Goal: Information Seeking & Learning: Learn about a topic

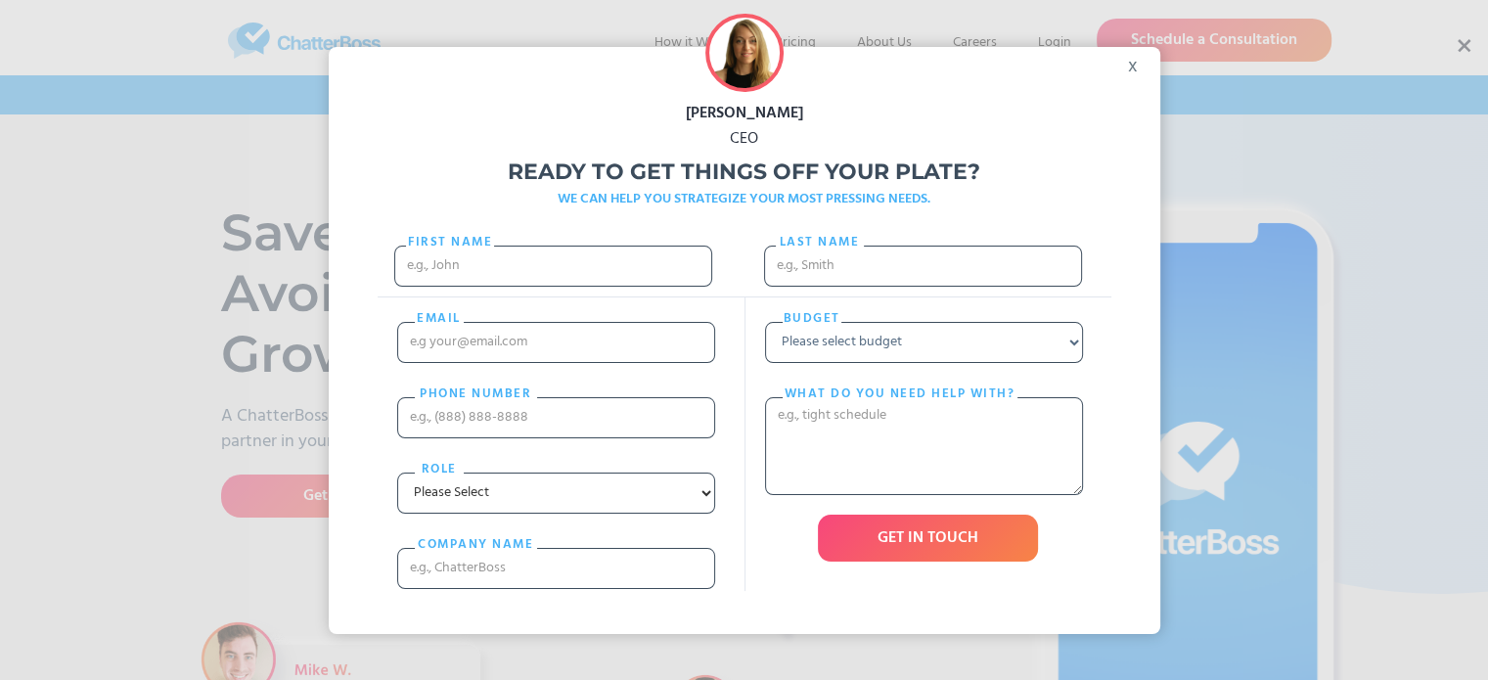
click at [1139, 71] on div "x" at bounding box center [1138, 61] width 44 height 29
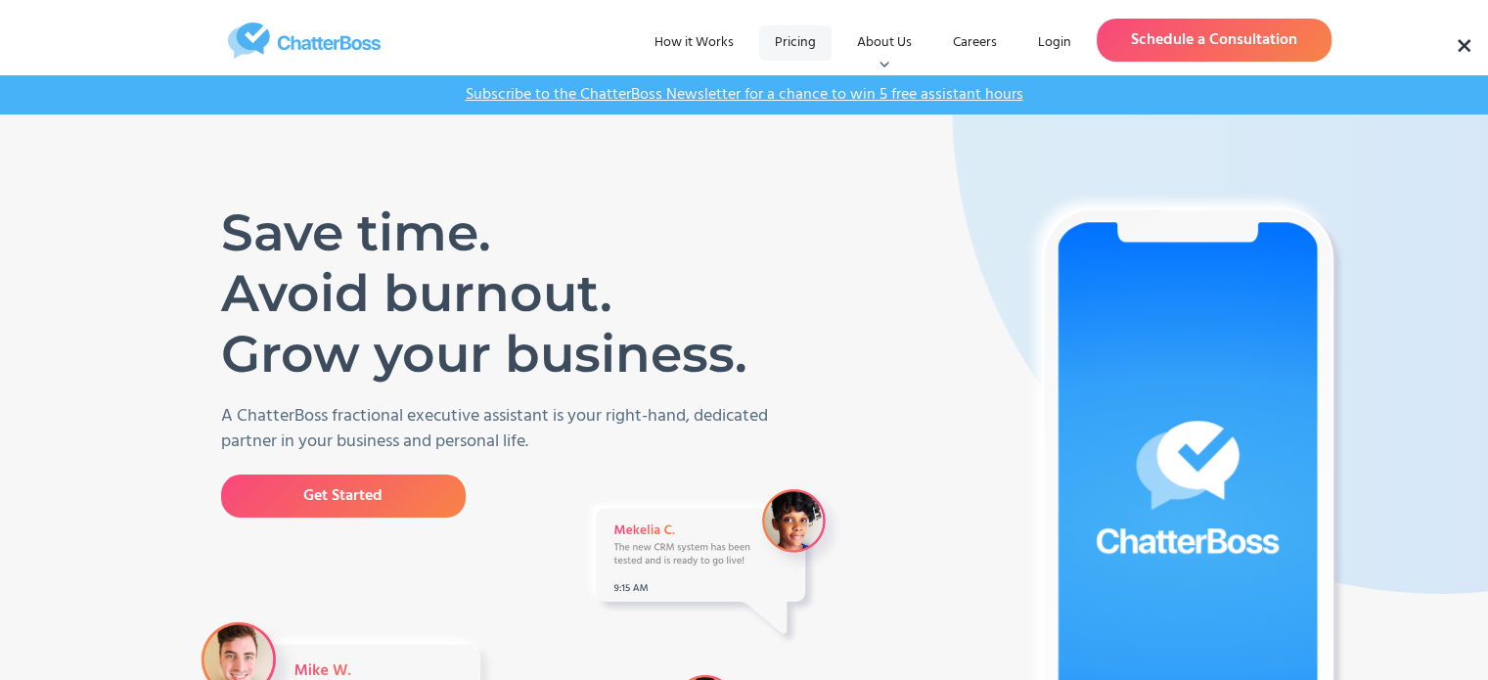
click at [788, 47] on link "Pricing" at bounding box center [795, 42] width 72 height 35
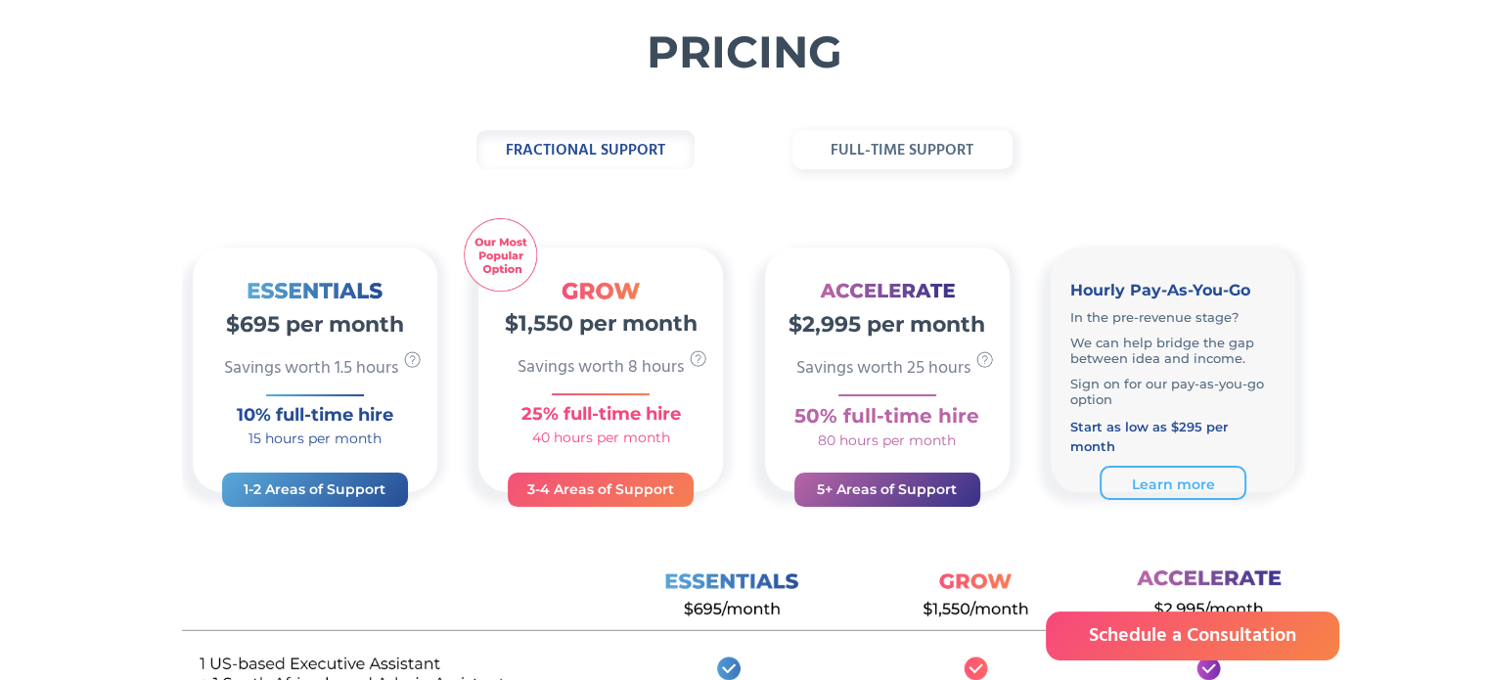
scroll to position [124, 0]
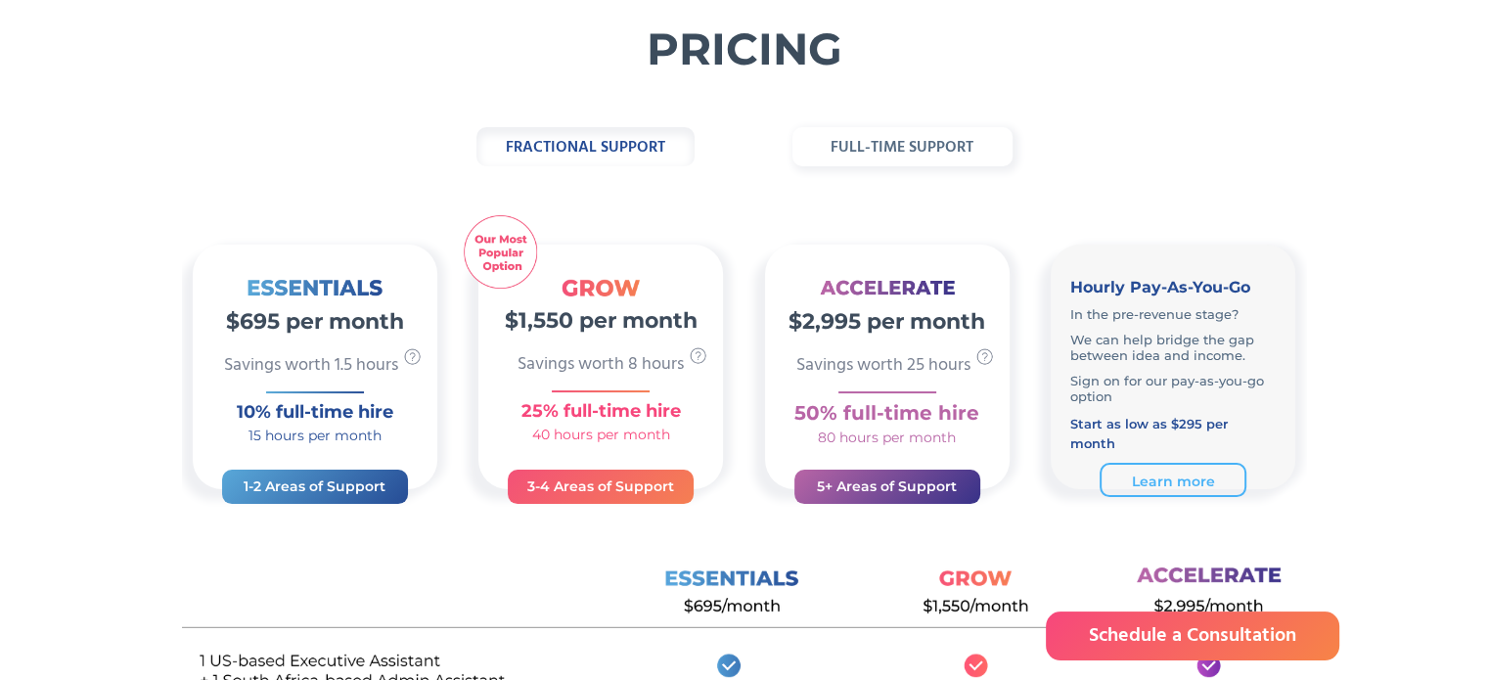
click at [865, 158] on strong "full-time support" at bounding box center [901, 147] width 143 height 25
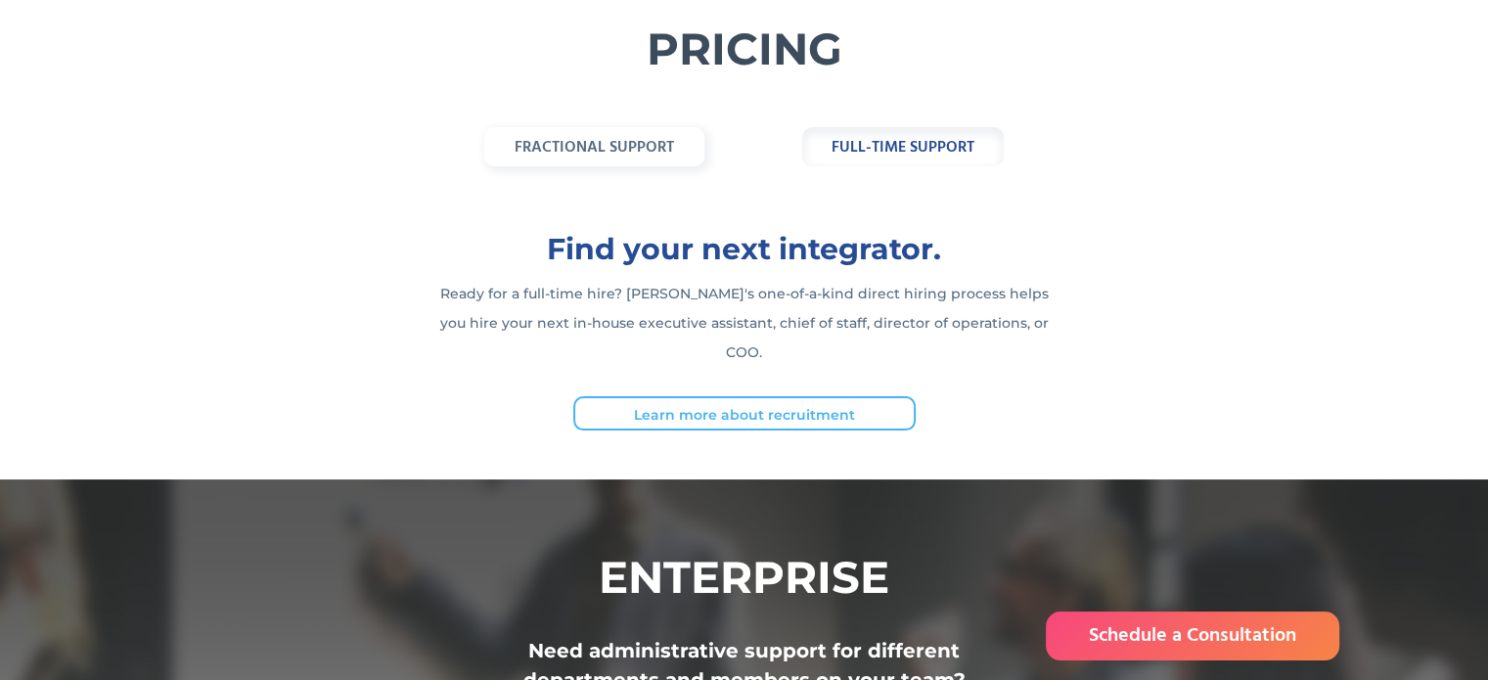
click at [624, 160] on link "fractional support" at bounding box center [594, 146] width 220 height 39
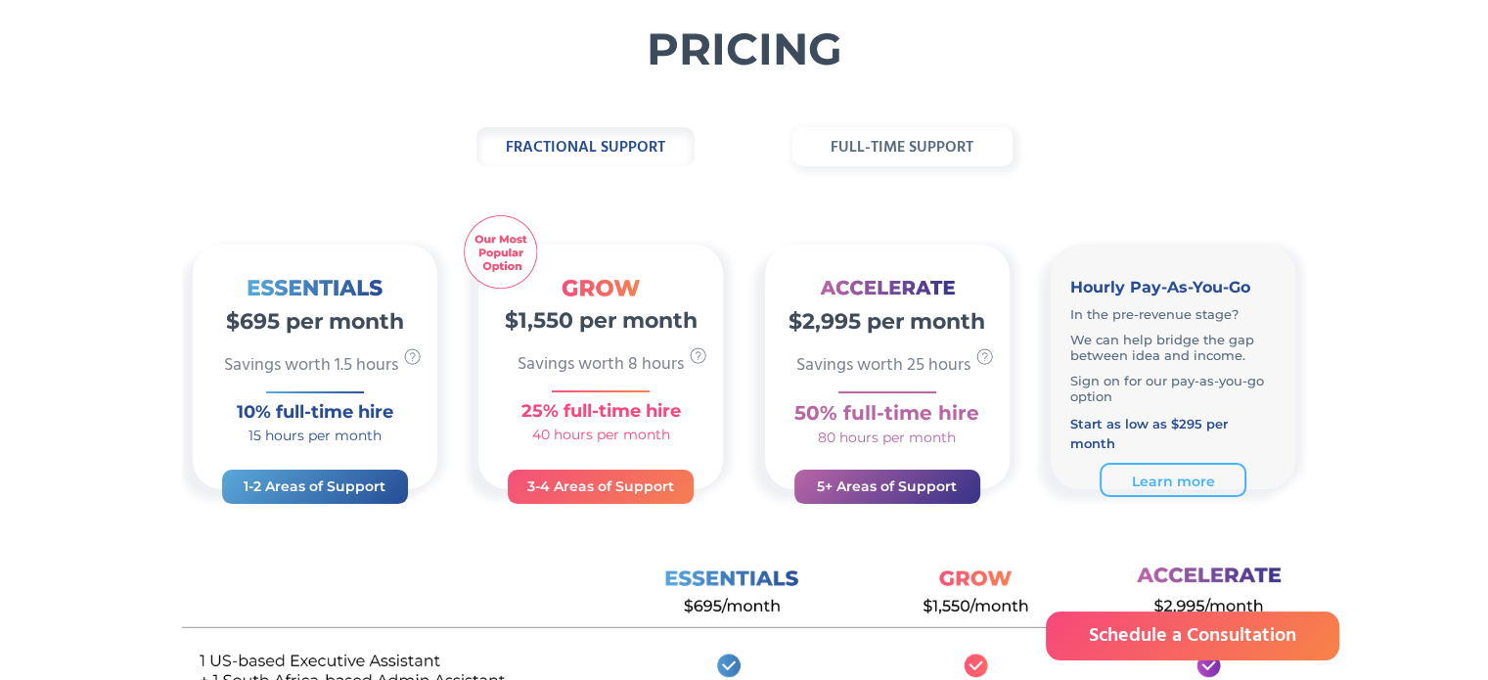
scroll to position [0, 0]
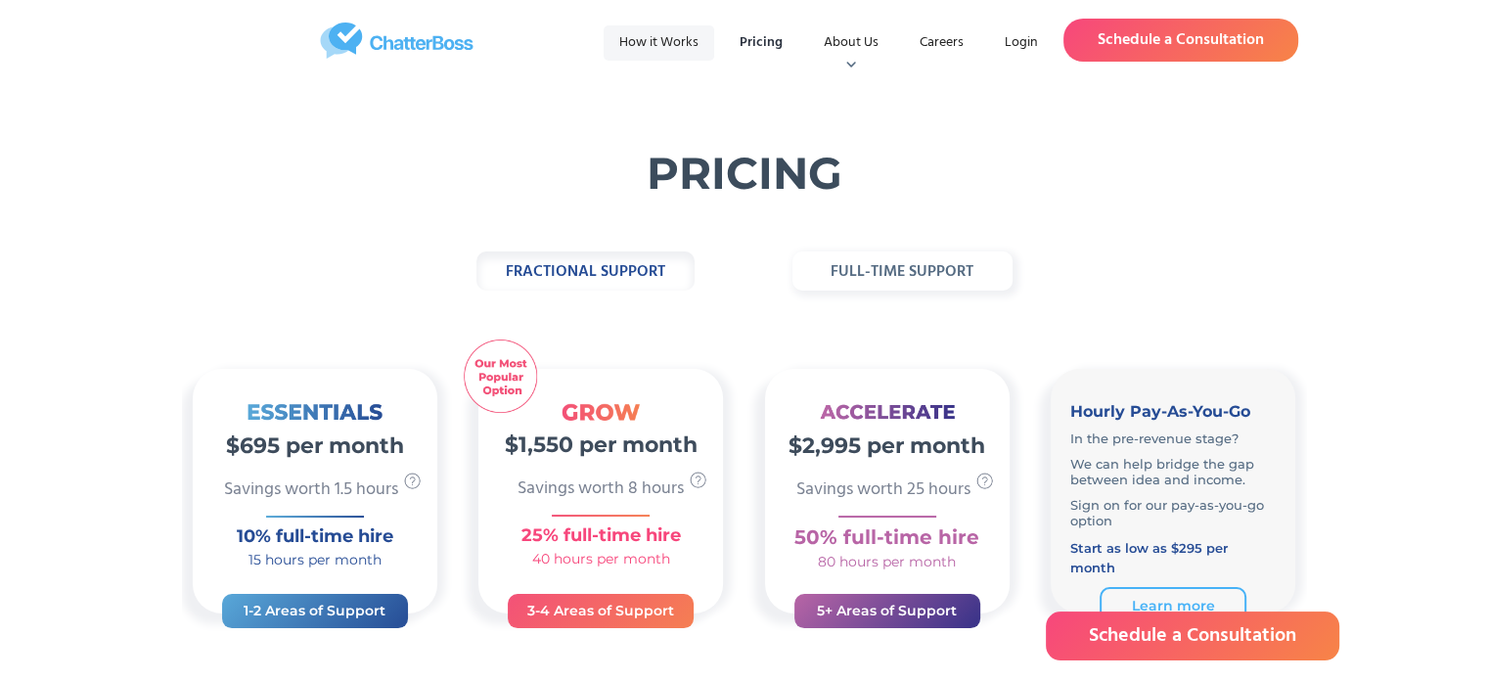
click at [672, 35] on link "How it Works" at bounding box center [658, 42] width 111 height 35
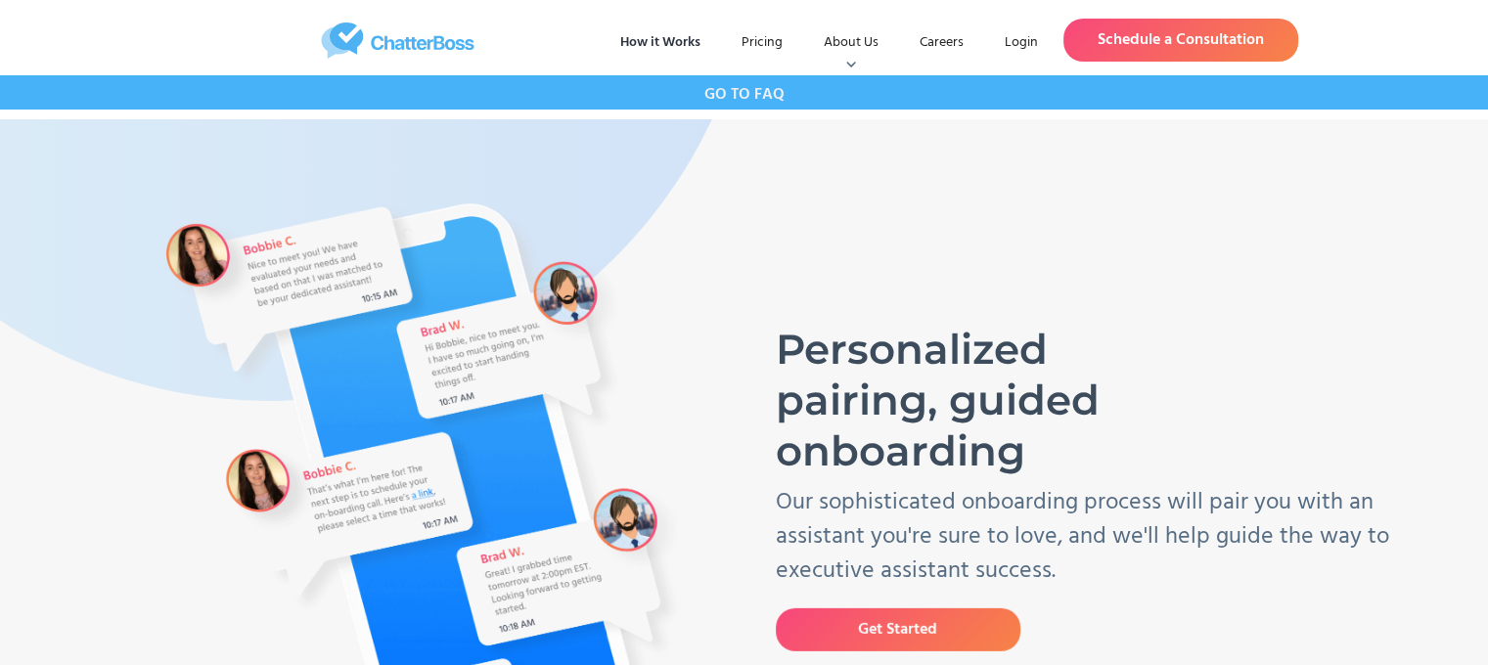
click at [451, 36] on img "home" at bounding box center [397, 40] width 386 height 36
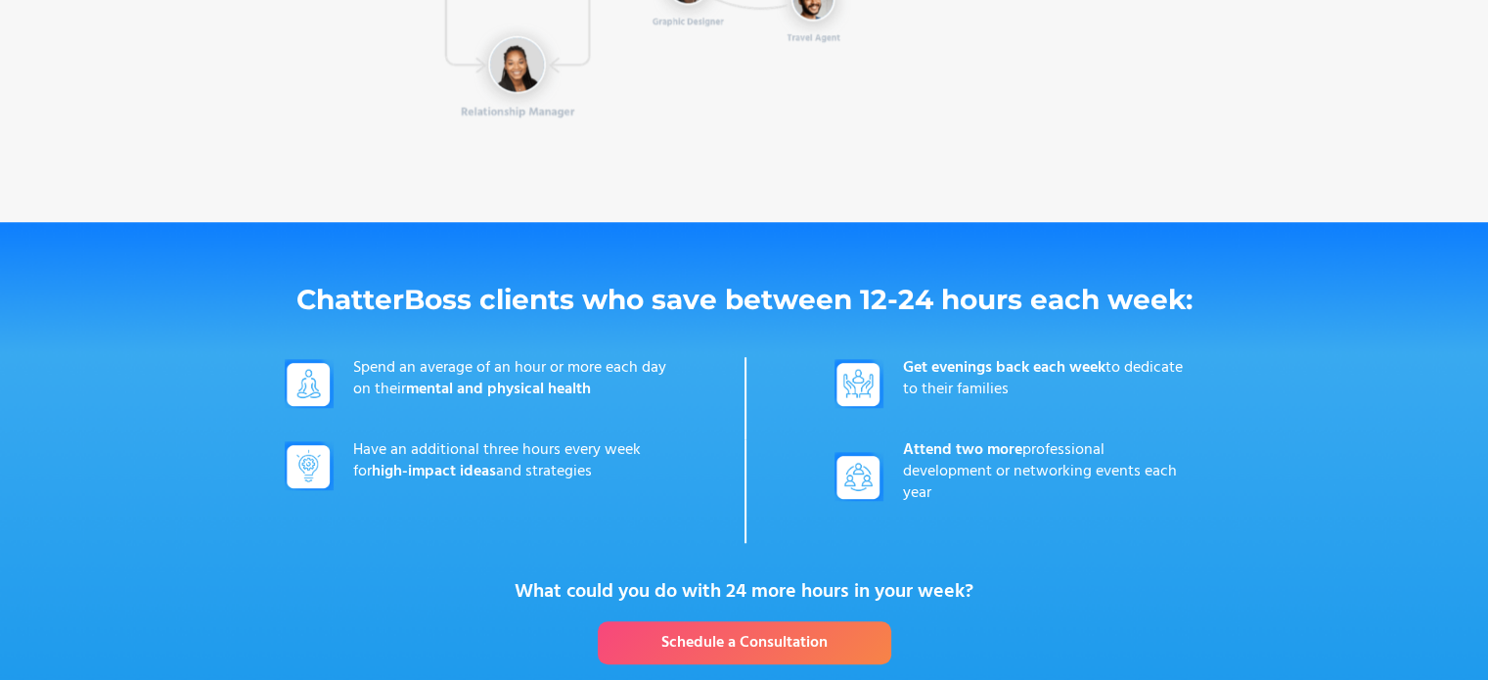
scroll to position [1467, 0]
